Goal: Task Accomplishment & Management: Manage account settings

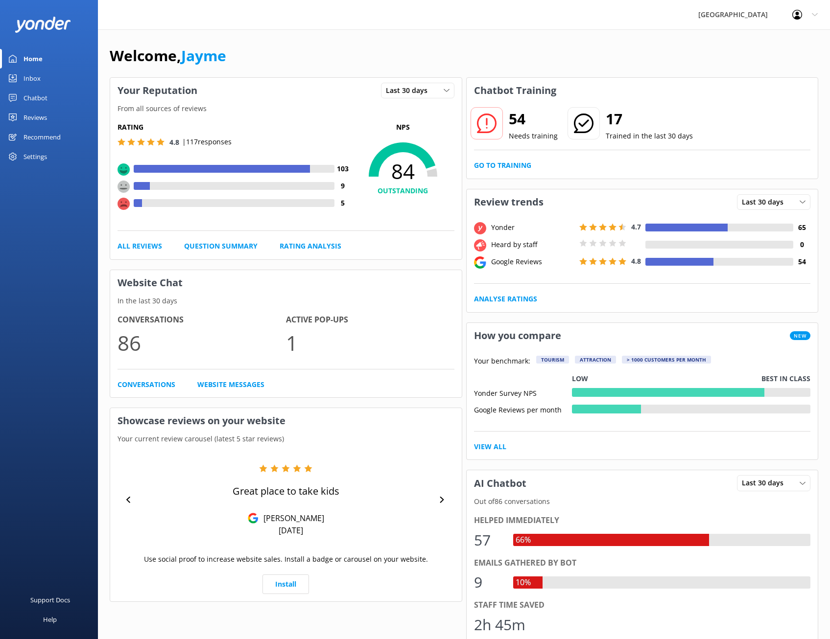
click at [50, 124] on link "Reviews" at bounding box center [49, 118] width 98 height 20
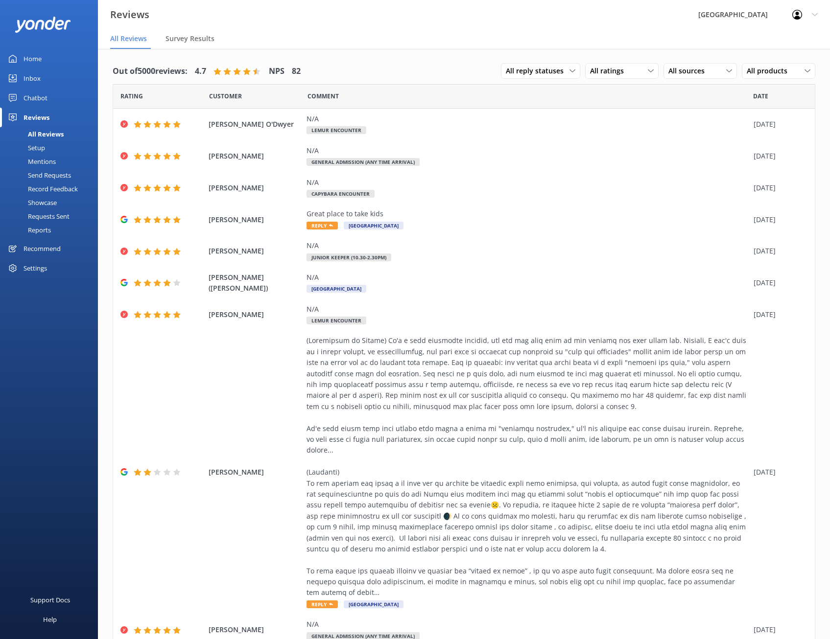
click at [50, 232] on div "Reports" at bounding box center [28, 230] width 45 height 14
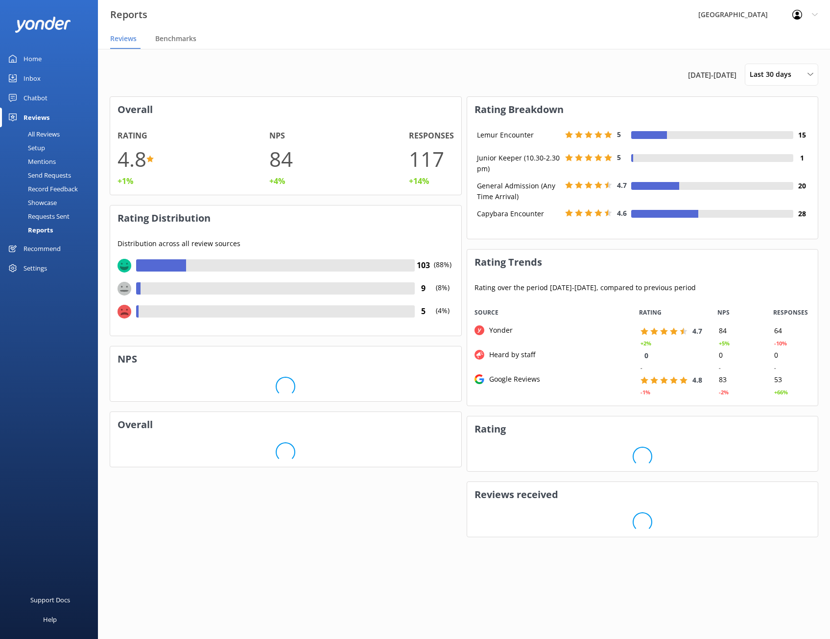
scroll to position [98, 343]
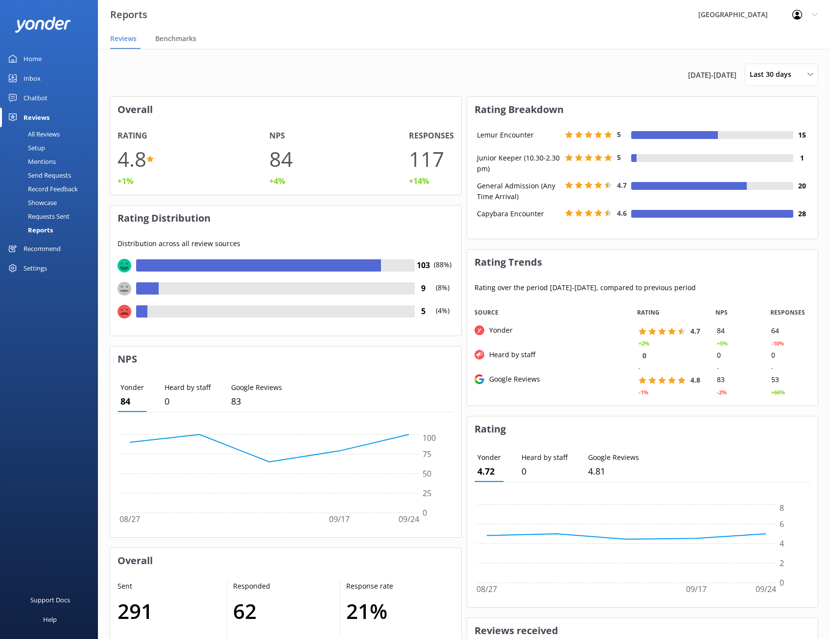
click at [141, 310] on div at bounding box center [141, 311] width 11 height 12
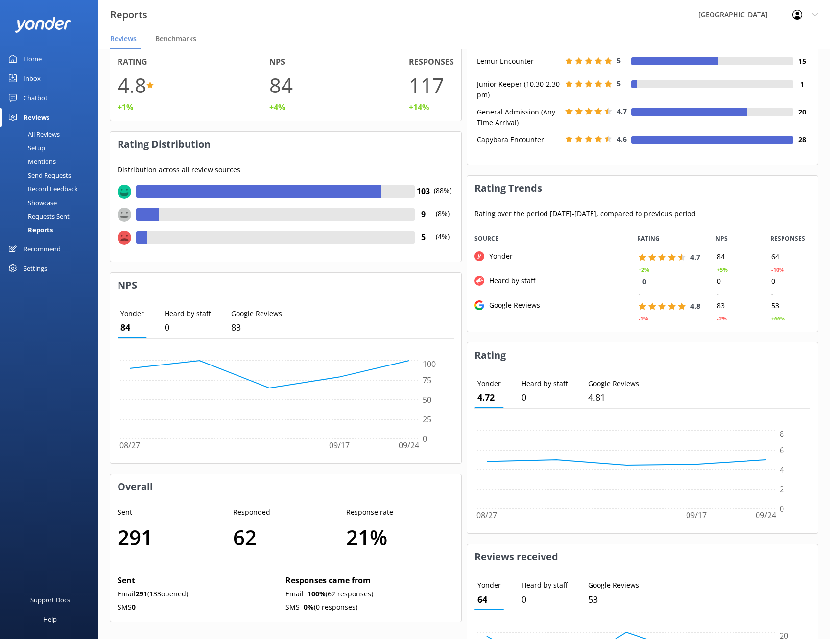
scroll to position [4, 0]
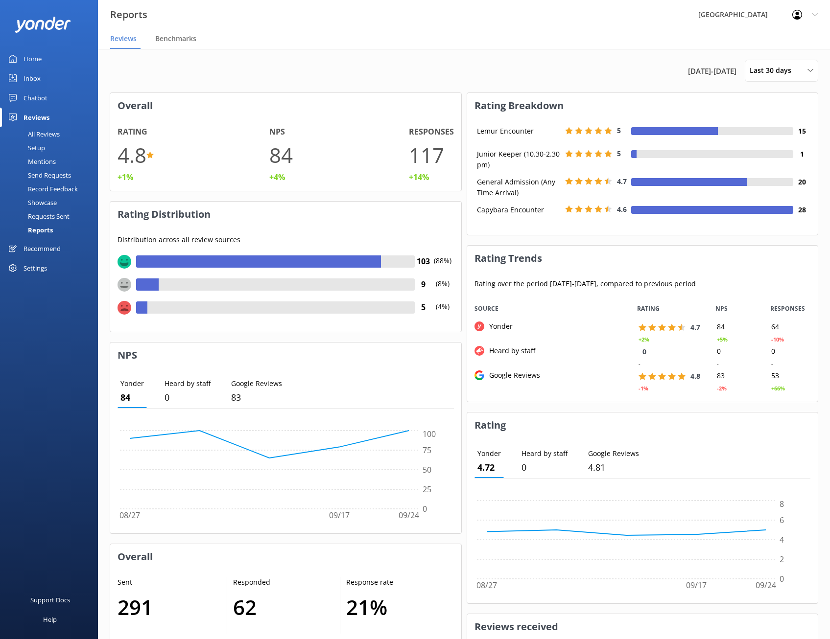
click at [42, 162] on div "Mentions" at bounding box center [31, 162] width 50 height 14
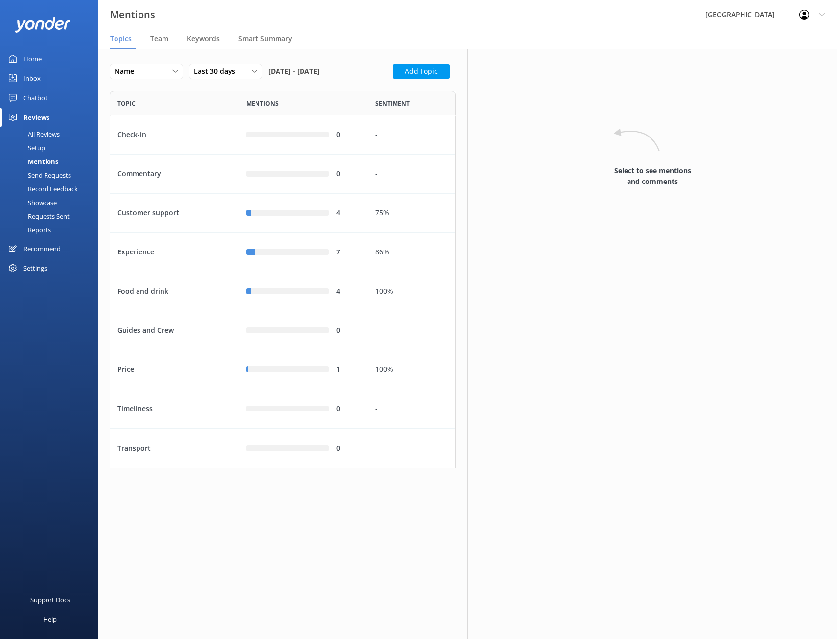
scroll to position [370, 339]
click at [361, 233] on div "4" at bounding box center [303, 213] width 129 height 39
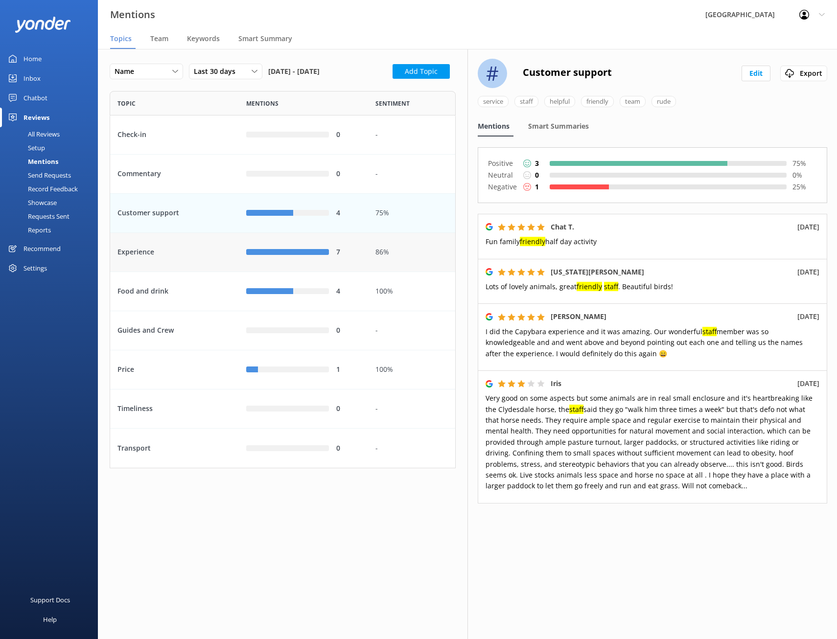
click at [367, 272] on div "7" at bounding box center [303, 252] width 129 height 39
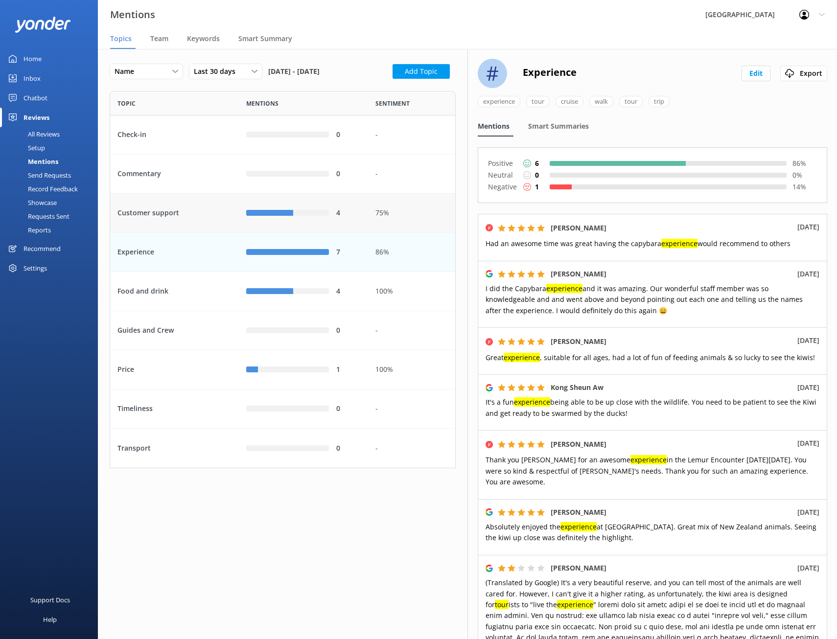
click at [366, 233] on div "4" at bounding box center [303, 213] width 129 height 39
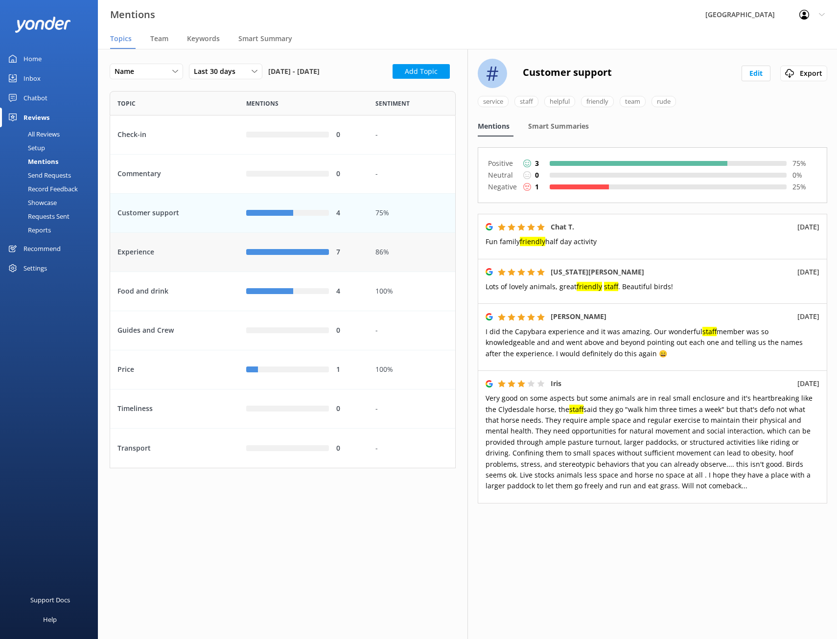
click at [375, 272] on div "86%" at bounding box center [411, 252] width 87 height 39
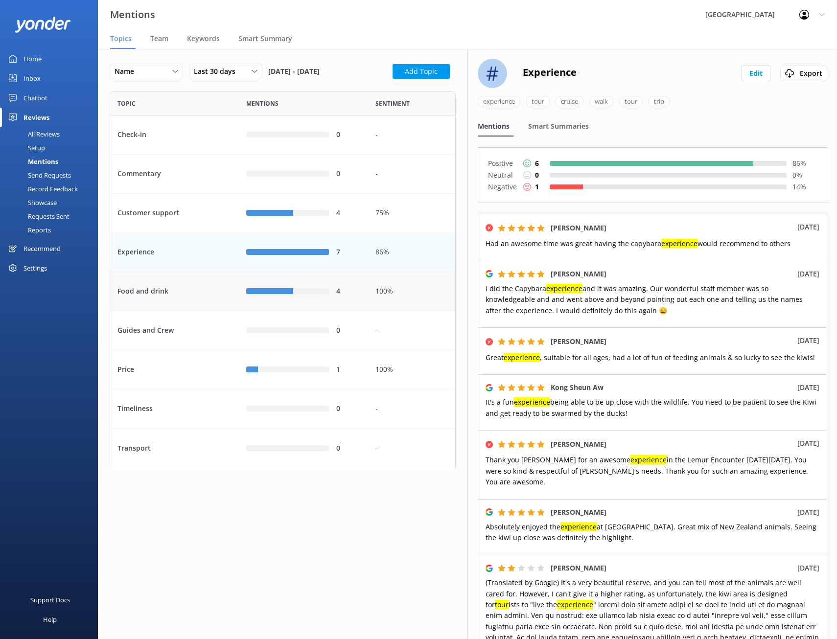
click at [365, 311] on div "4" at bounding box center [303, 291] width 129 height 39
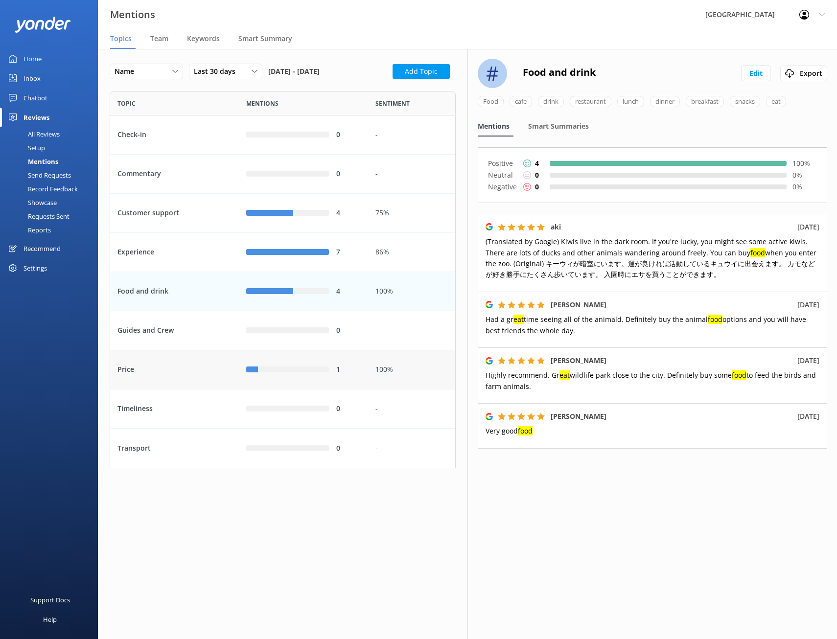
click at [379, 375] on div "100%" at bounding box center [411, 370] width 72 height 11
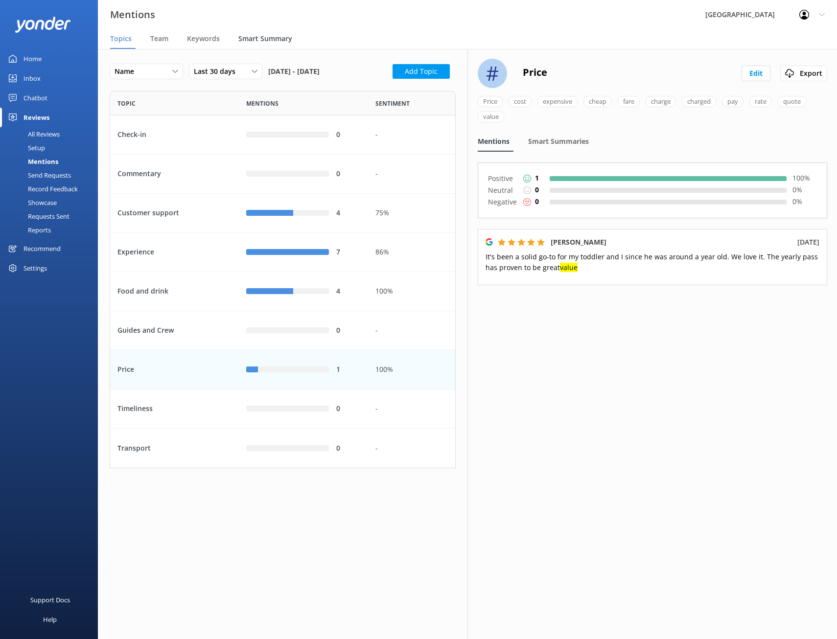
click at [261, 44] on div "Smart Summary" at bounding box center [267, 39] width 58 height 20
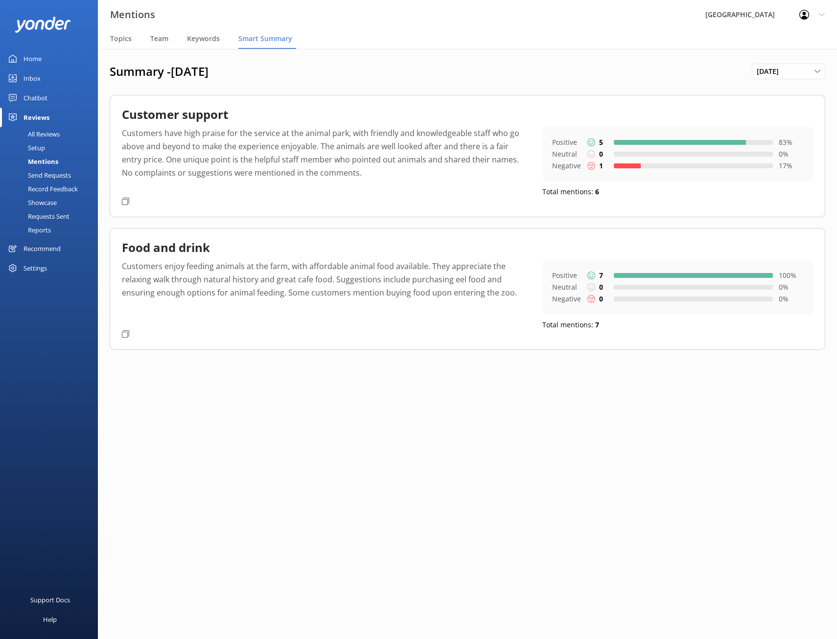
click at [634, 170] on div "Negative 1 17 %" at bounding box center [677, 166] width 251 height 12
click at [631, 167] on div at bounding box center [627, 165] width 27 height 5
click at [212, 36] on span "Keywords" at bounding box center [203, 39] width 33 height 10
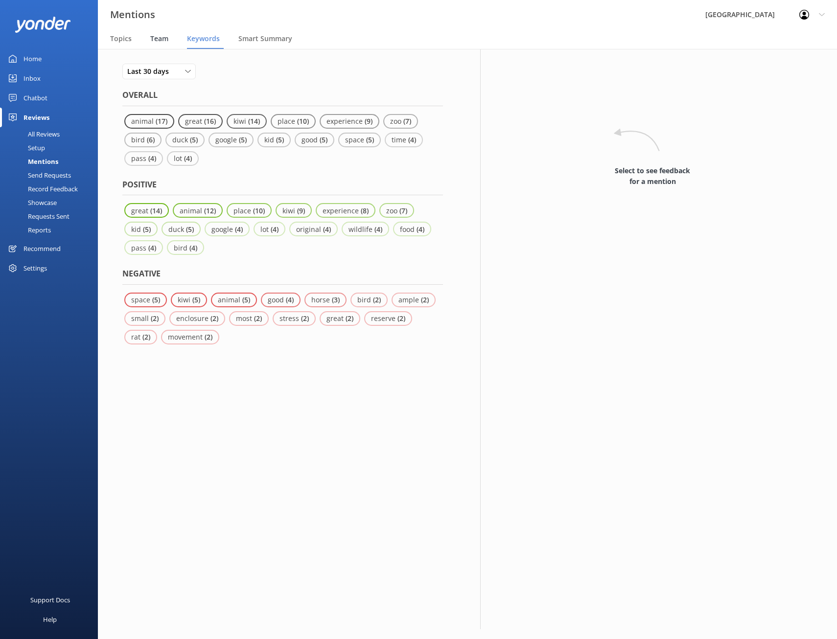
click at [162, 42] on span "Team" at bounding box center [159, 39] width 18 height 10
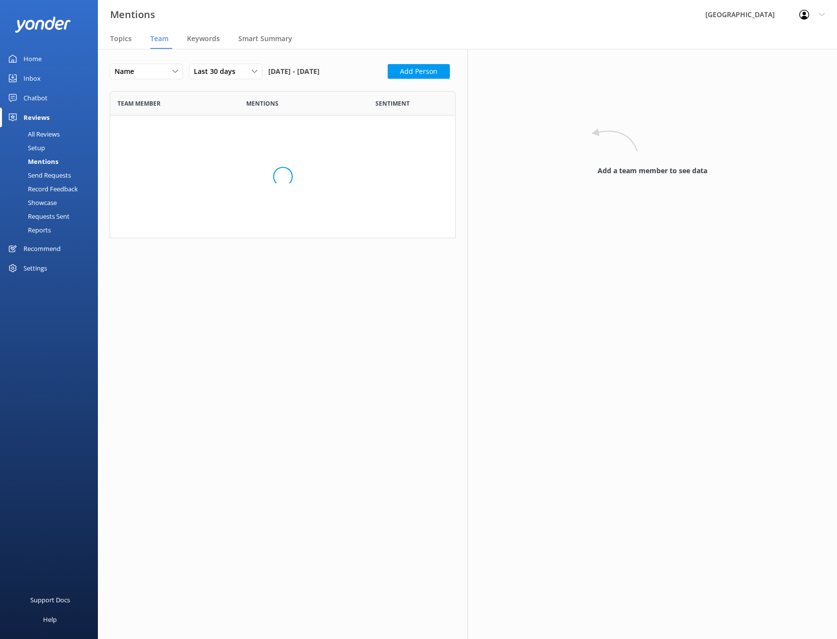
scroll to position [487, 339]
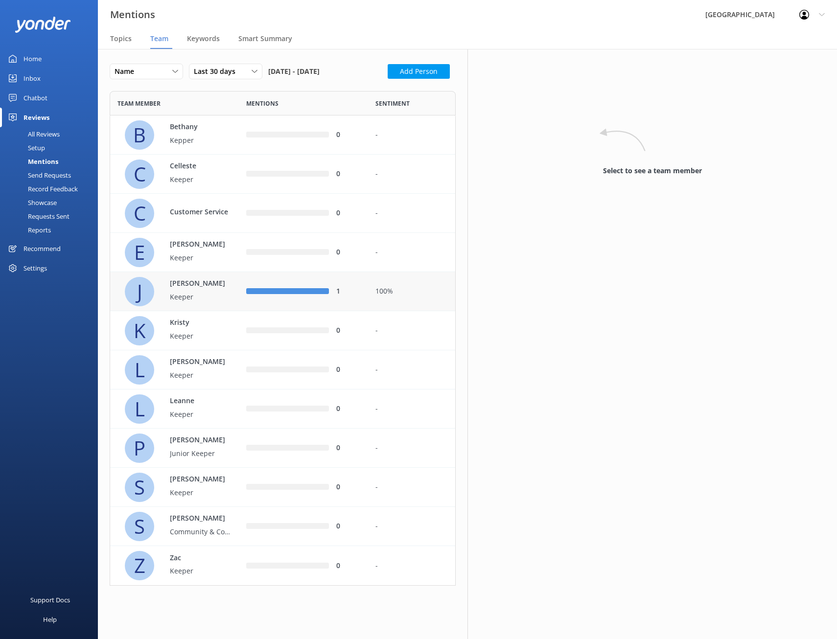
click at [329, 297] on div "1" at bounding box center [303, 291] width 114 height 11
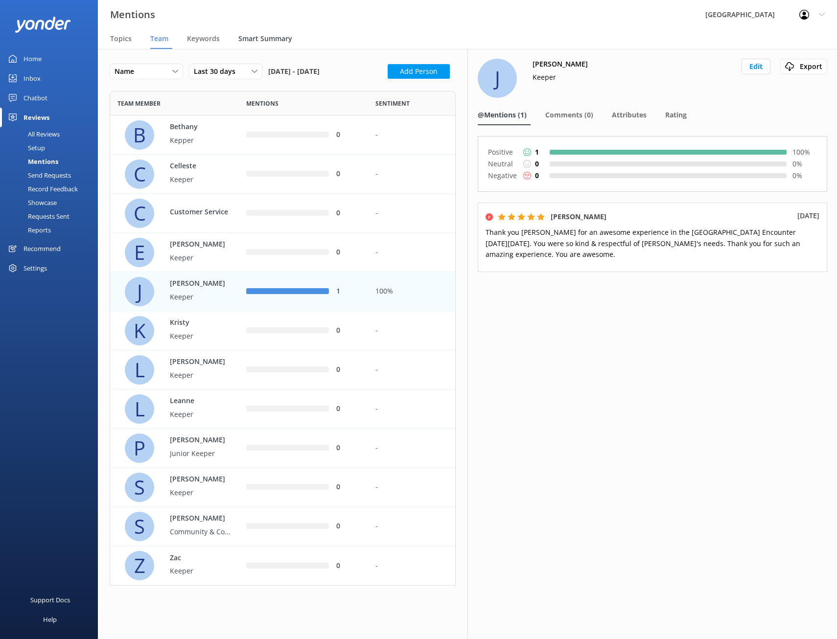
click at [254, 47] on div "Smart Summary" at bounding box center [267, 39] width 58 height 20
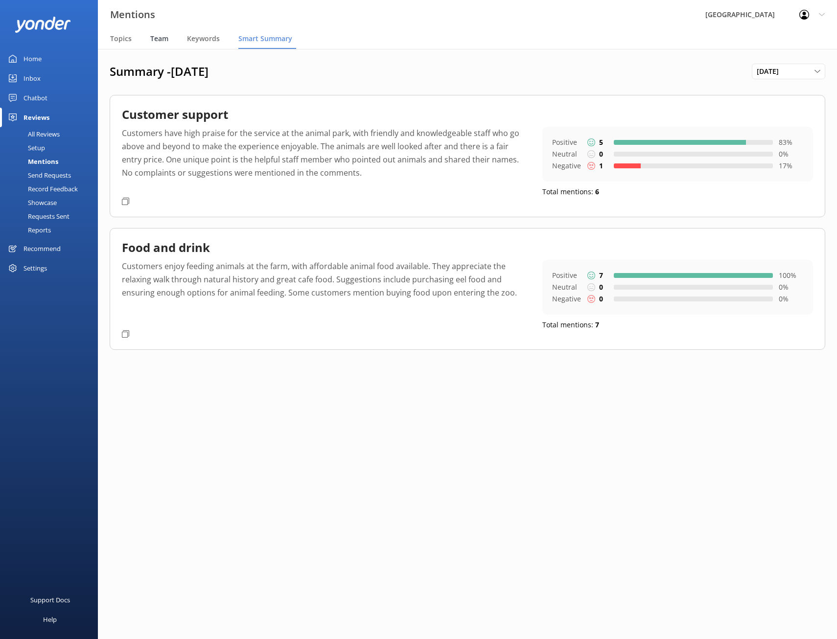
click at [153, 39] on span "Team" at bounding box center [159, 39] width 18 height 10
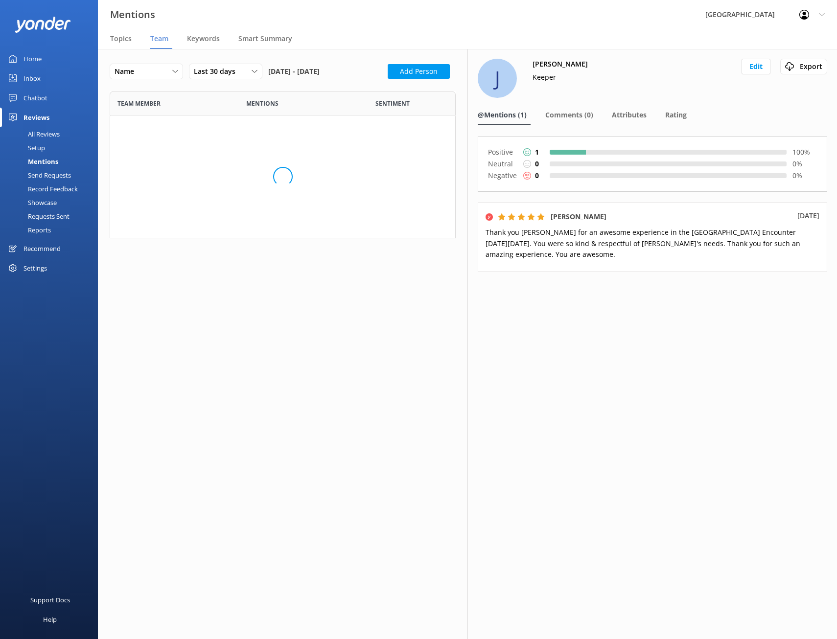
scroll to position [487, 339]
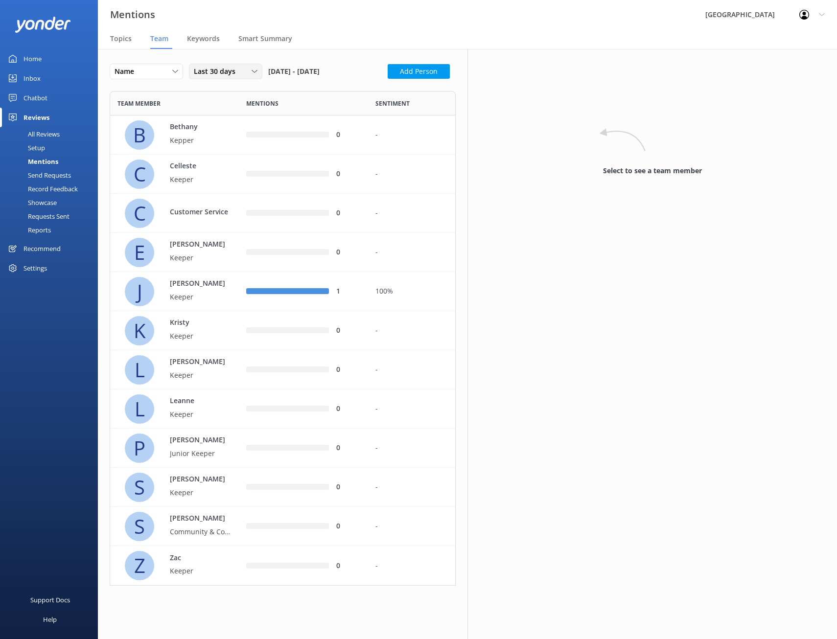
click at [250, 76] on div "Last 30 days" at bounding box center [225, 71] width 69 height 11
click at [246, 122] on link "Last 90 days" at bounding box center [232, 131] width 87 height 20
click at [380, 454] on div "100%" at bounding box center [411, 448] width 72 height 11
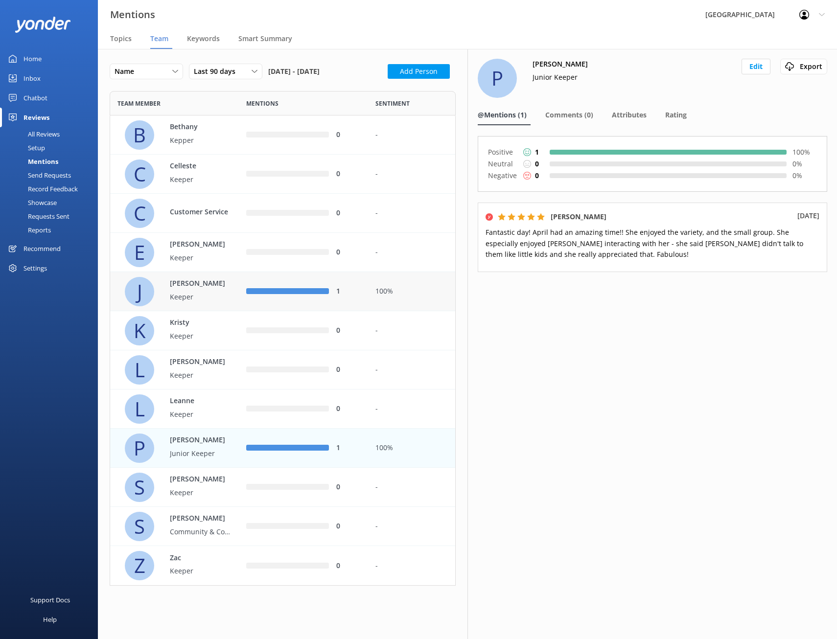
click at [372, 301] on div "100%" at bounding box center [411, 291] width 87 height 39
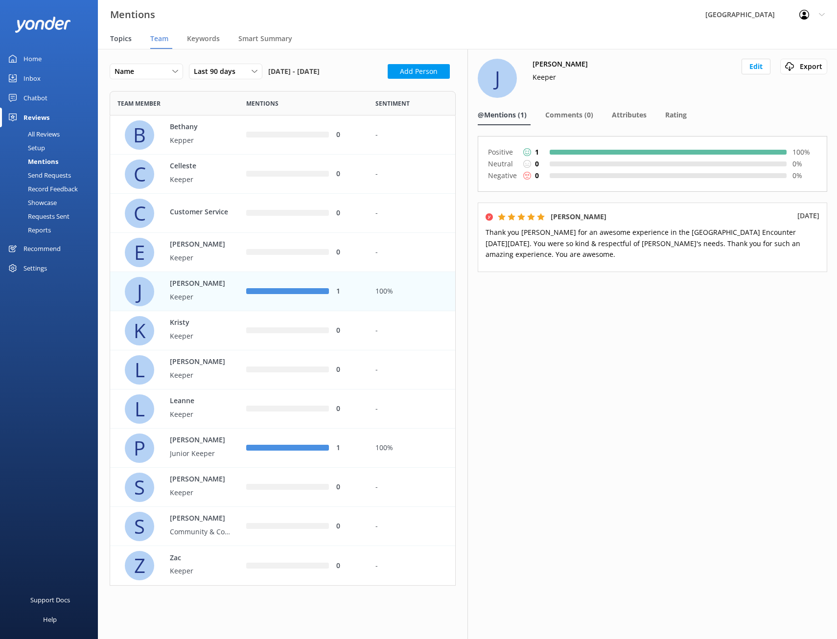
click at [122, 40] on span "Topics" at bounding box center [121, 39] width 22 height 10
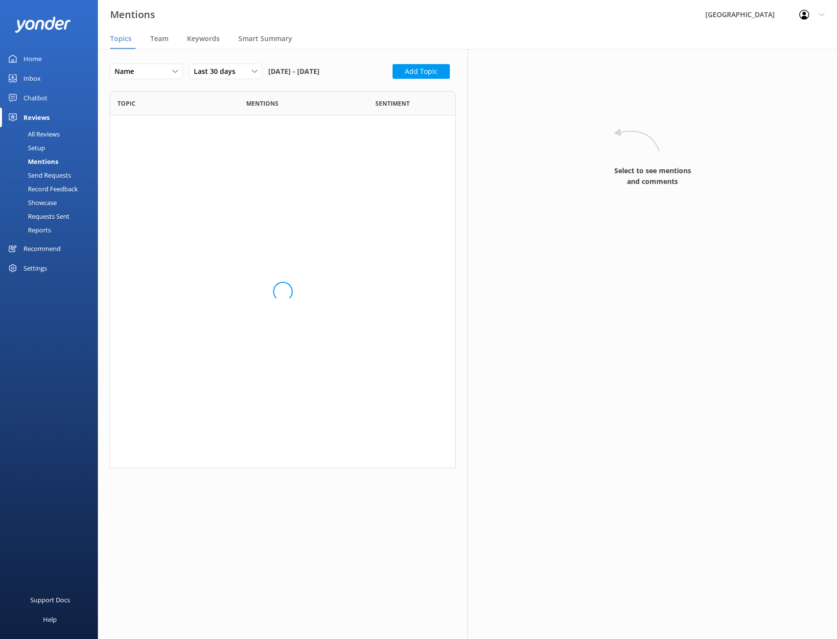
scroll to position [370, 339]
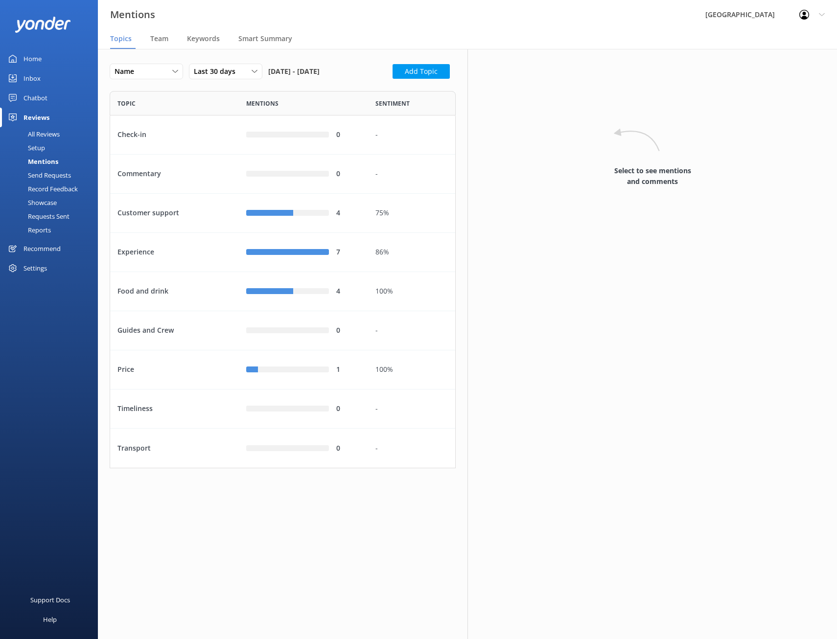
click at [46, 100] on div "Chatbot" at bounding box center [35, 98] width 24 height 20
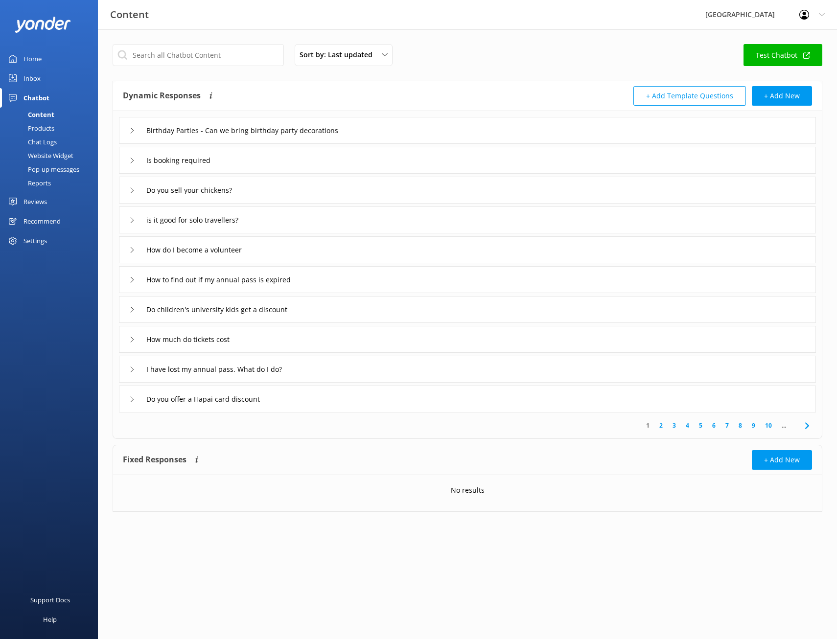
click at [46, 131] on div "Products" at bounding box center [30, 128] width 48 height 14
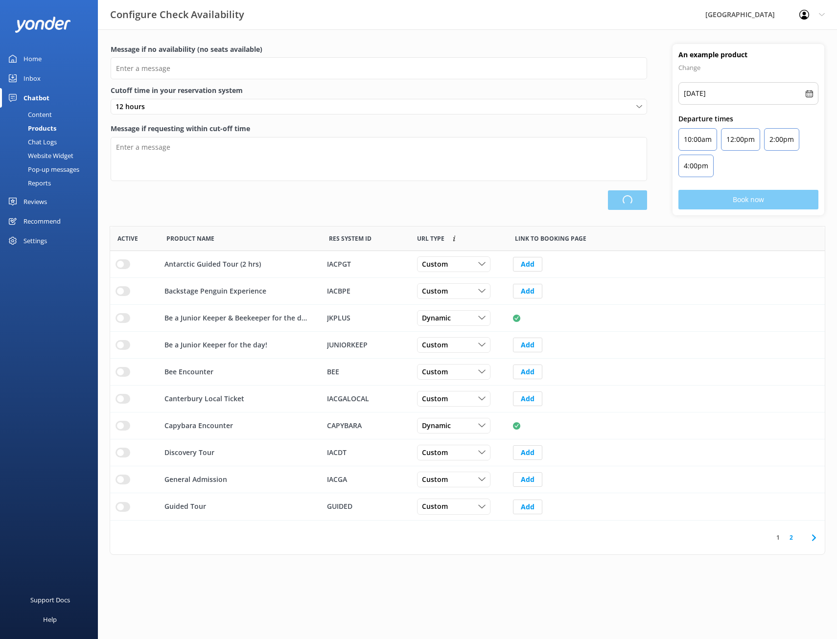
scroll to position [287, 707]
type input "There are no seats available, please check an alternative day"
type textarea "Our online booking system closes {hours} prior to departure. Please contact us …"
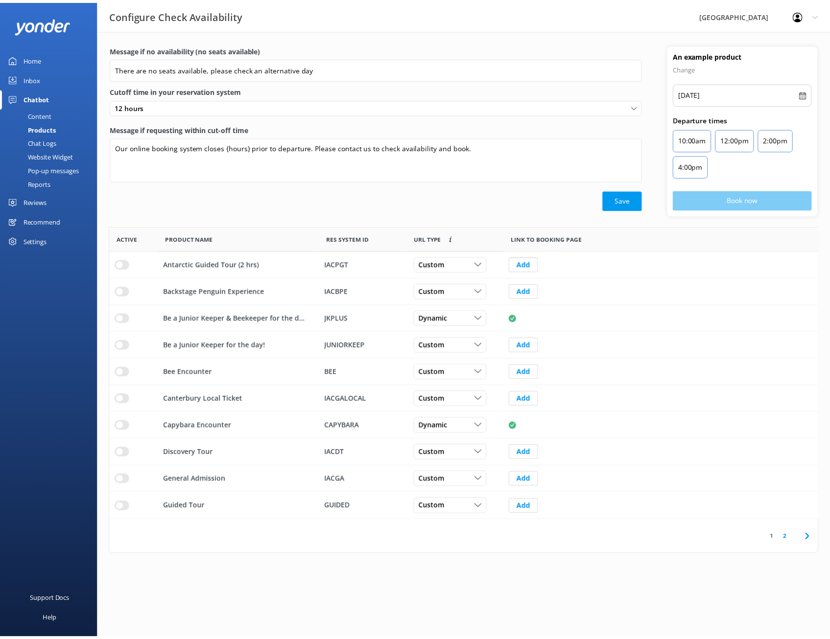
scroll to position [287, 707]
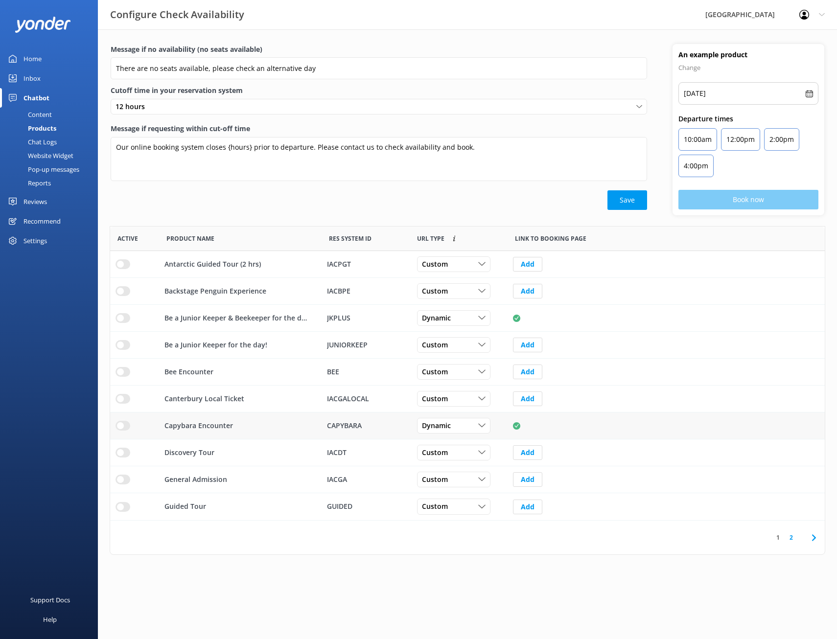
click at [214, 430] on p "Capybara Encounter" at bounding box center [198, 425] width 69 height 11
click at [793, 537] on link "2" at bounding box center [791, 537] width 13 height 9
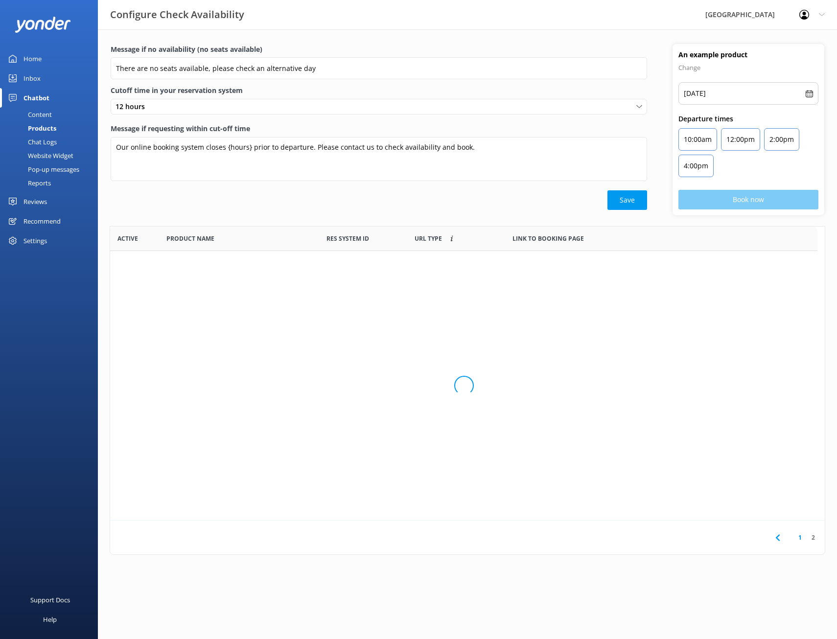
scroll to position [8, 8]
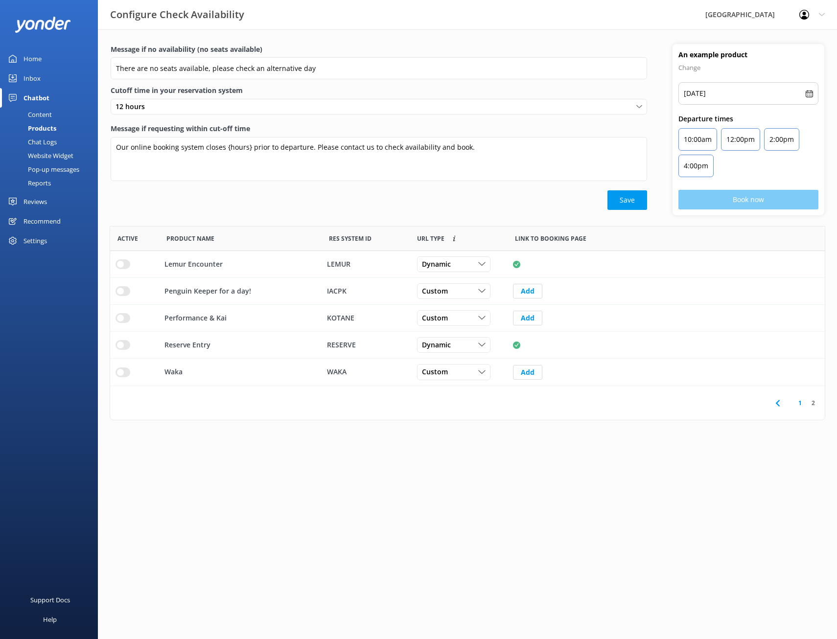
click at [796, 404] on link "1" at bounding box center [799, 402] width 13 height 9
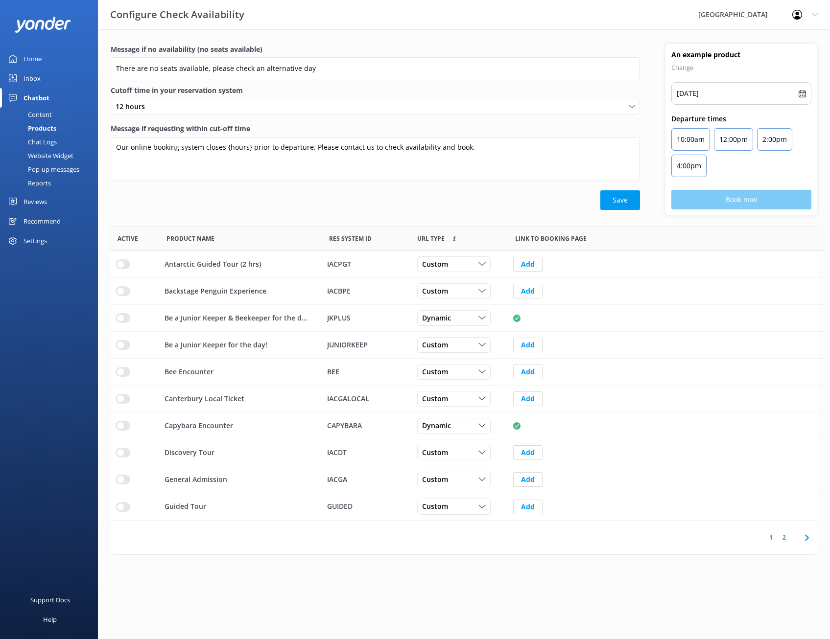
scroll to position [287, 700]
